Goal: Transaction & Acquisition: Purchase product/service

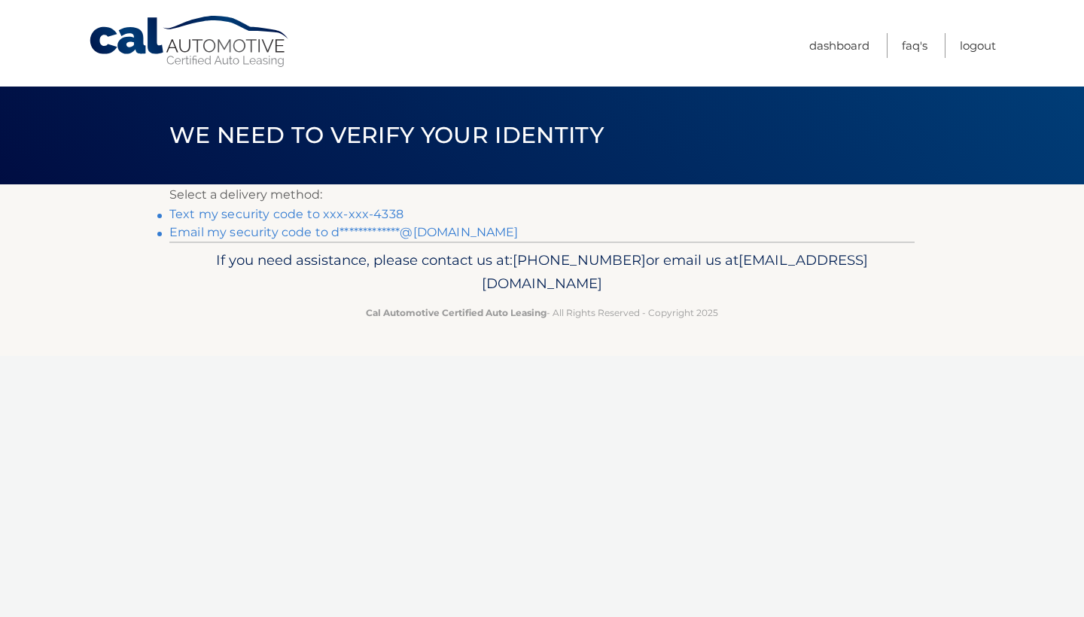
click at [344, 213] on link "Text my security code to xxx-xxx-4338" at bounding box center [286, 214] width 234 height 14
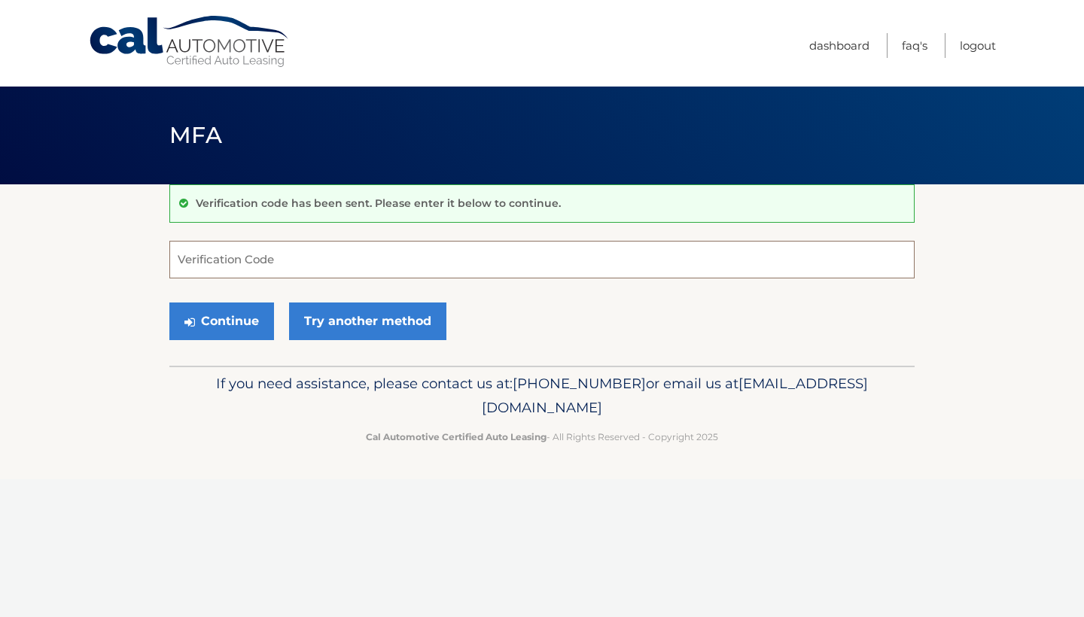
click at [396, 257] on input "Verification Code" at bounding box center [541, 260] width 745 height 38
type input "549213"
click at [248, 323] on button "Continue" at bounding box center [221, 322] width 105 height 38
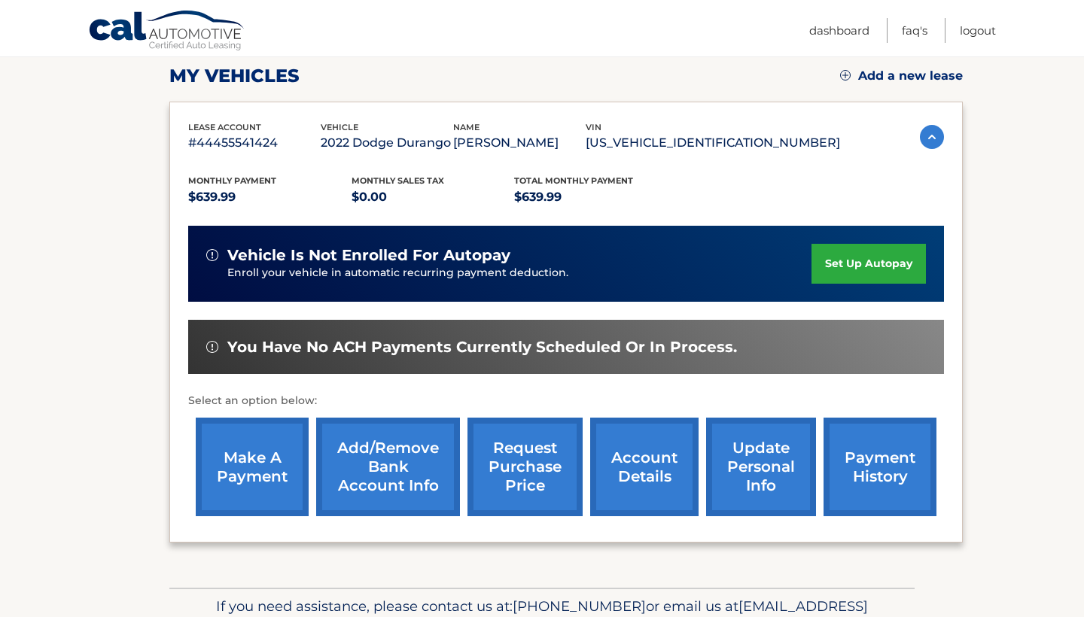
scroll to position [211, 0]
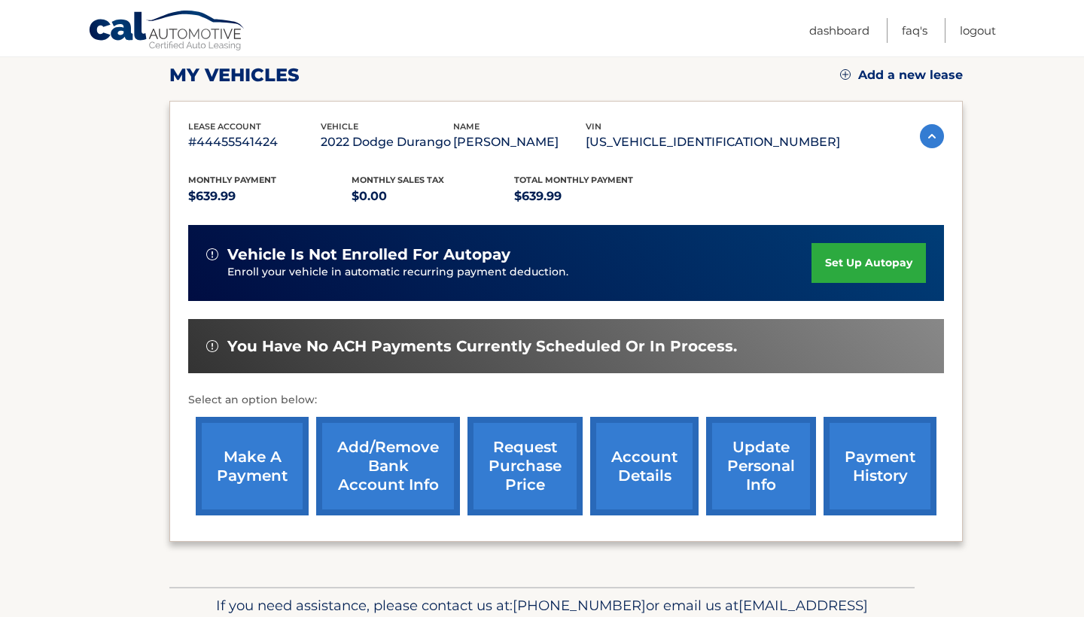
click at [285, 474] on link "make a payment" at bounding box center [252, 466] width 113 height 99
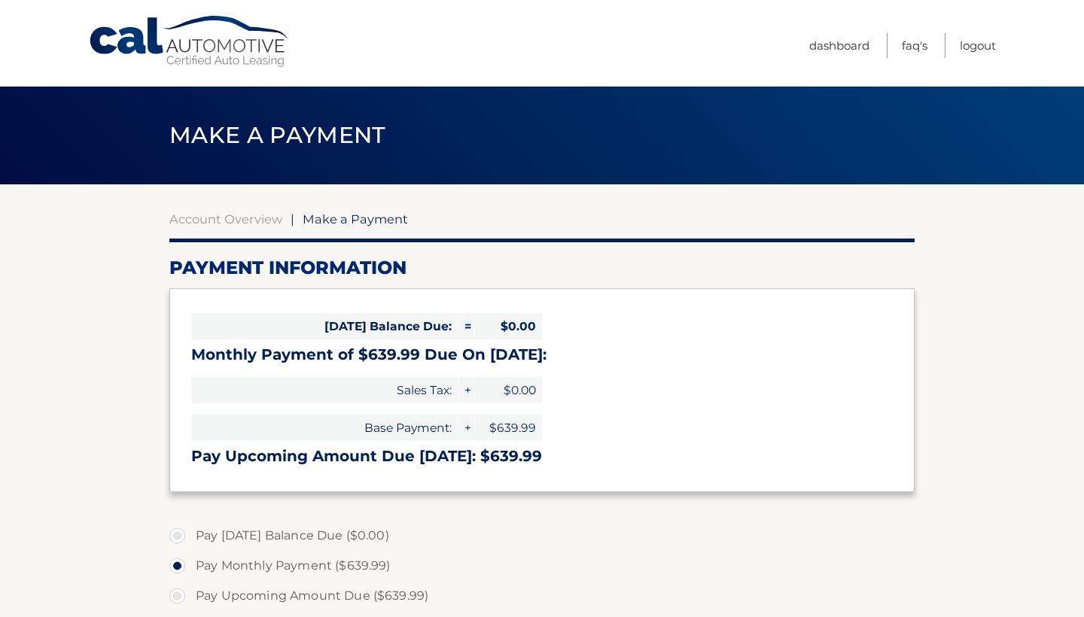
select select "MTUwMWVjYWItYTM5Ni00OWM5LTkzNTAtMTQyNGY5OTA3Zjg3"
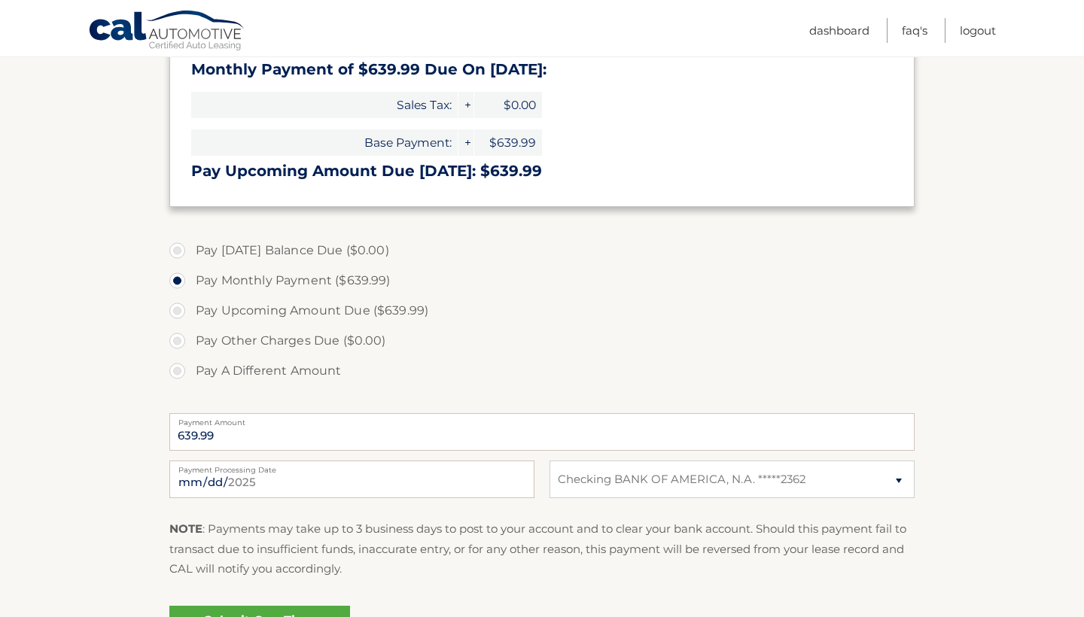
scroll to position [288, 0]
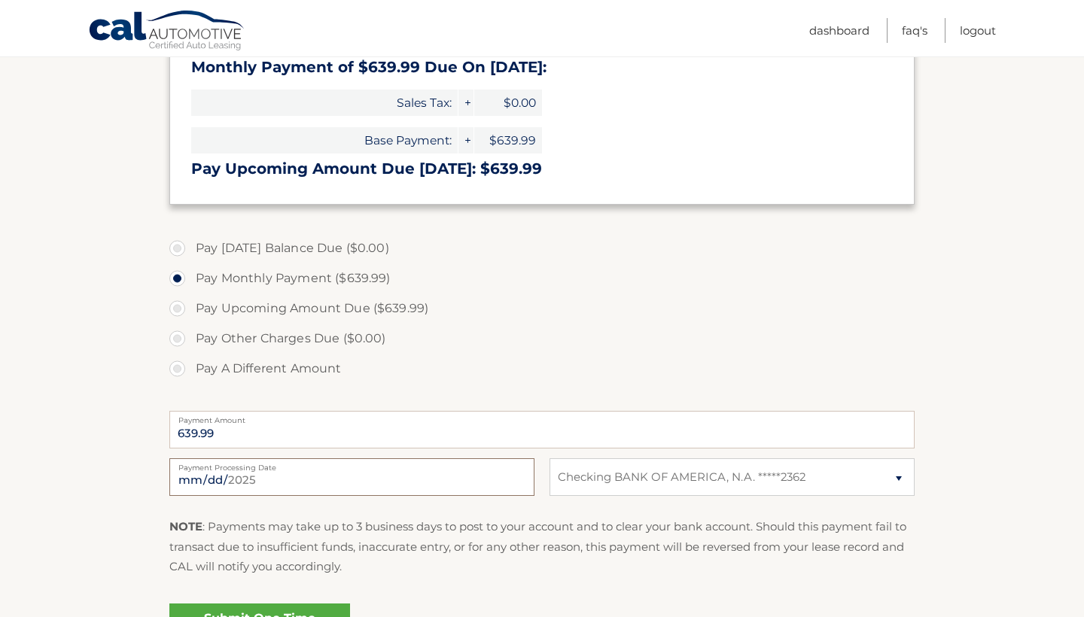
click at [484, 477] on input "2025-08-29" at bounding box center [351, 477] width 365 height 38
type input "2025-09-12"
click at [333, 535] on p "NOTE : Payments may take up to 3 business days to post to your account and to c…" at bounding box center [541, 546] width 745 height 59
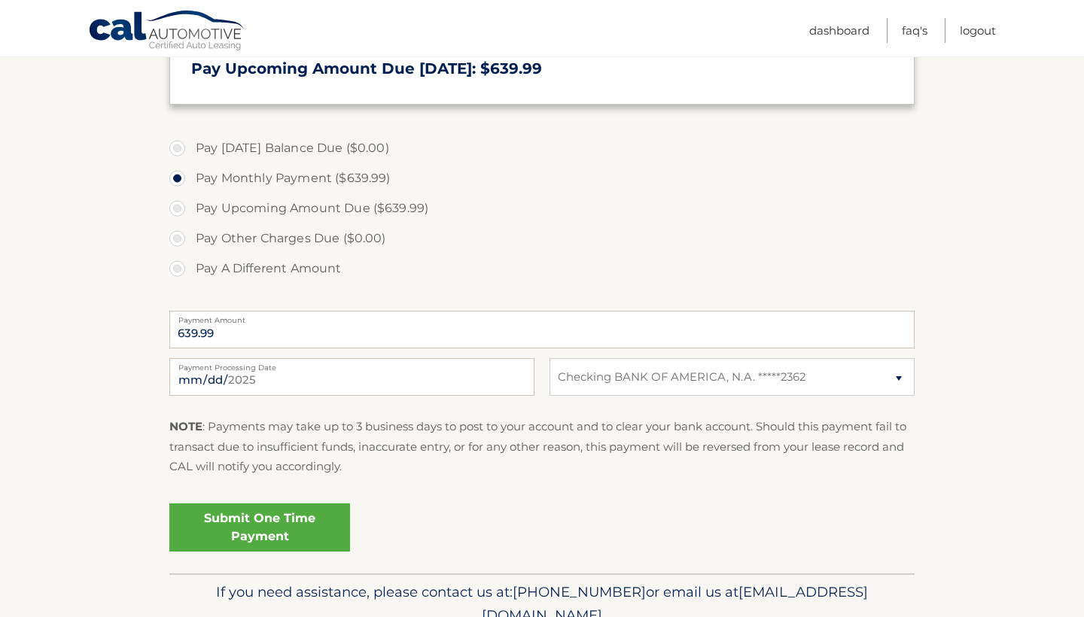
scroll to position [416, 0]
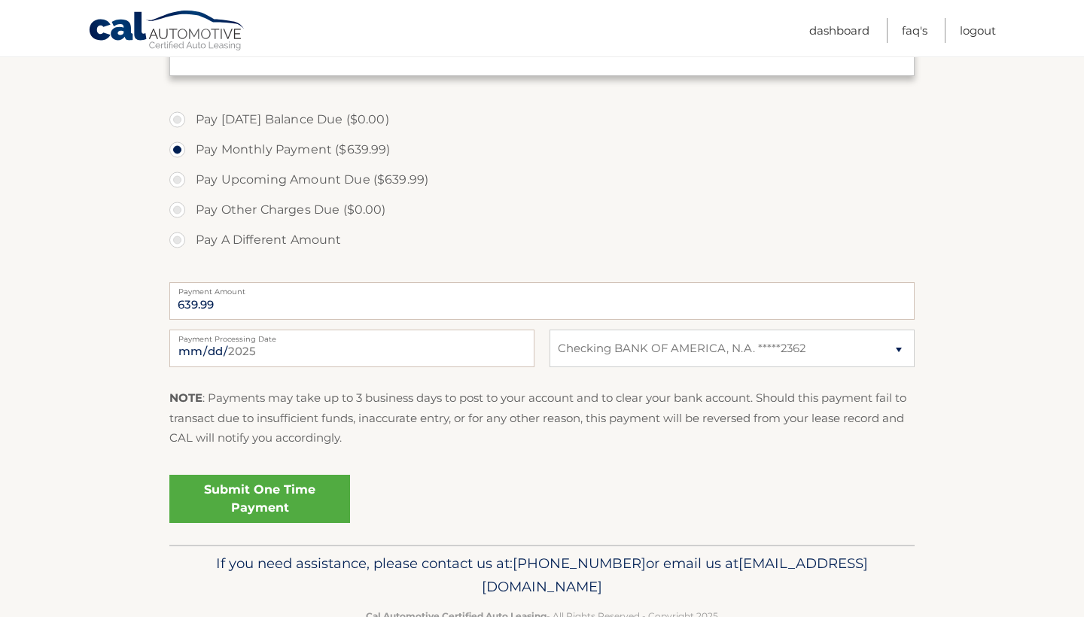
click at [322, 487] on link "Submit One Time Payment" at bounding box center [259, 499] width 181 height 48
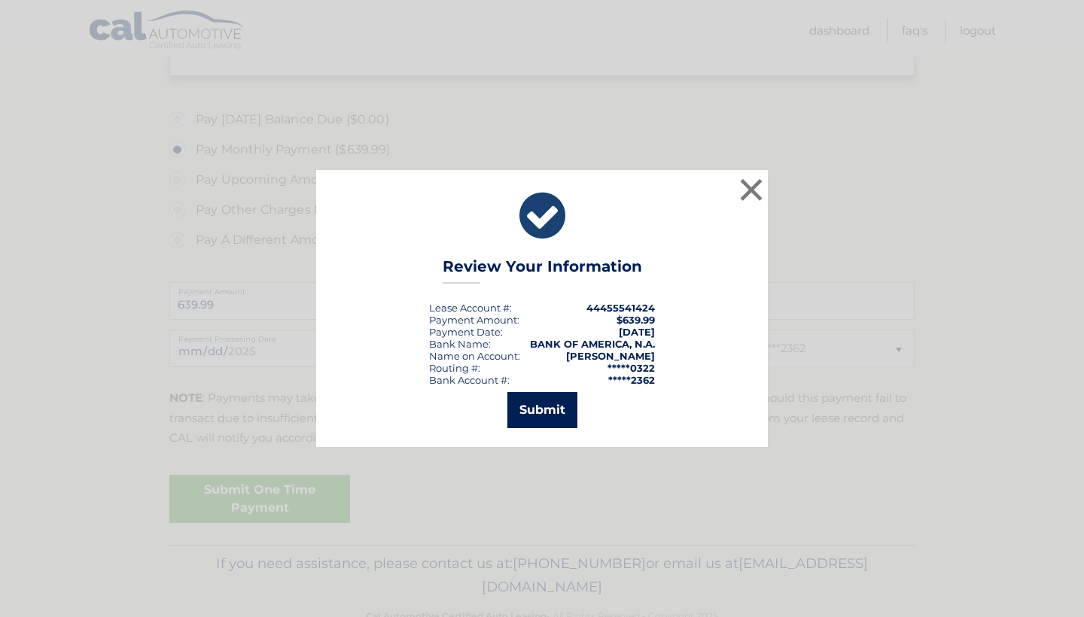
click at [571, 415] on button "Submit" at bounding box center [542, 410] width 70 height 36
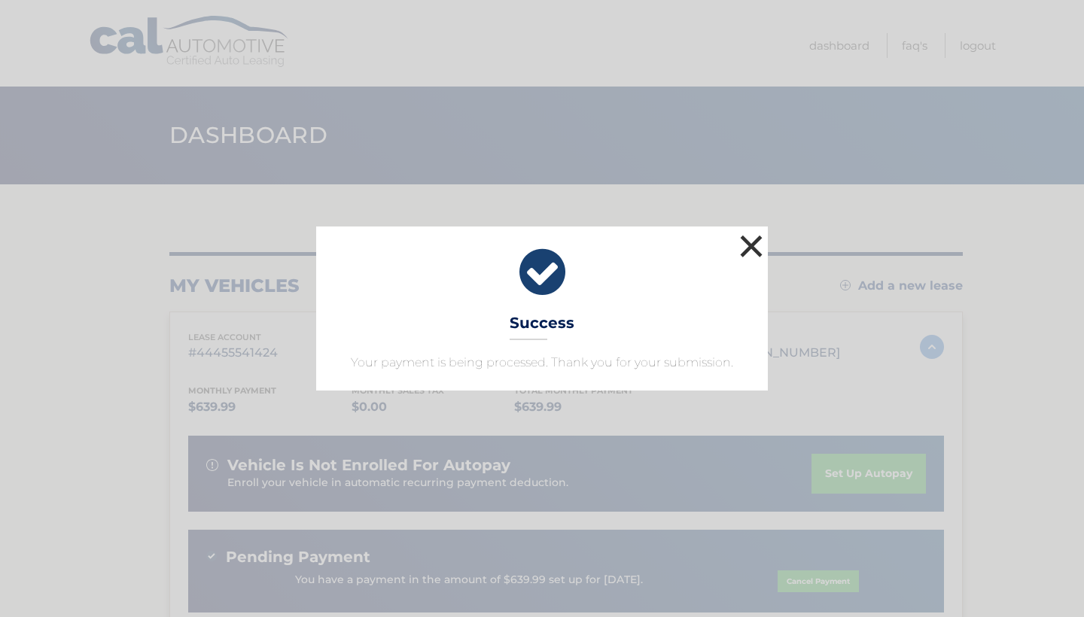
click at [754, 250] on button "×" at bounding box center [751, 246] width 30 height 30
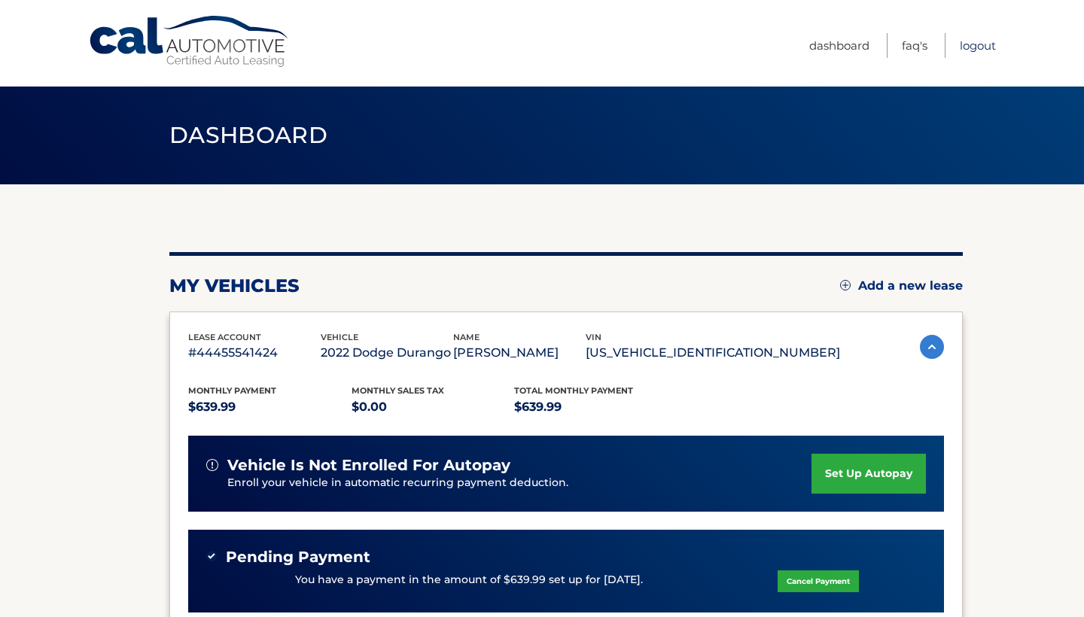
click at [978, 41] on link "Logout" at bounding box center [978, 45] width 36 height 25
